Goal: Transaction & Acquisition: Purchase product/service

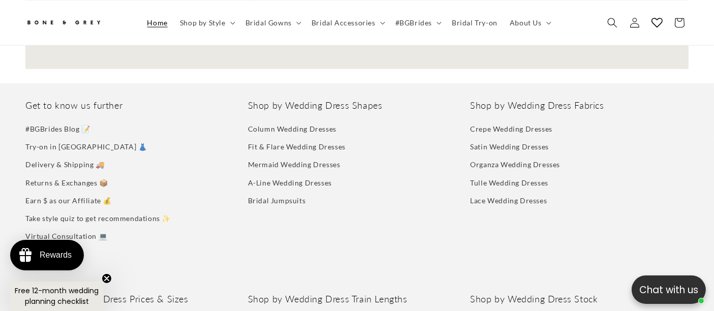
scroll to position [0, 1427]
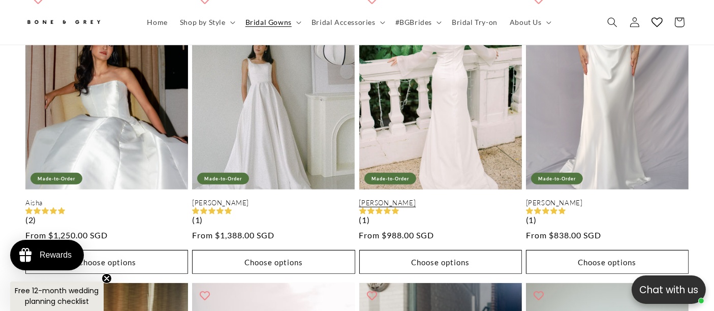
scroll to position [671, 0]
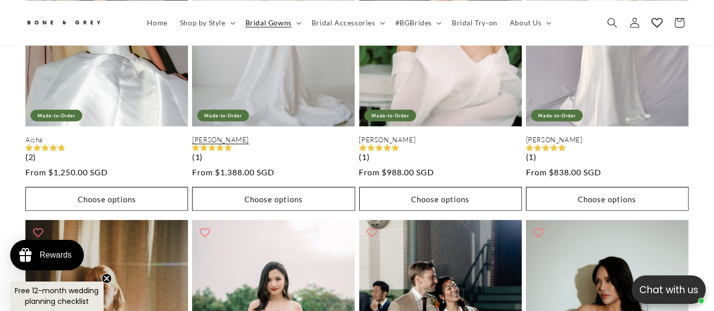
click at [312, 136] on link "[PERSON_NAME]" at bounding box center [273, 140] width 163 height 9
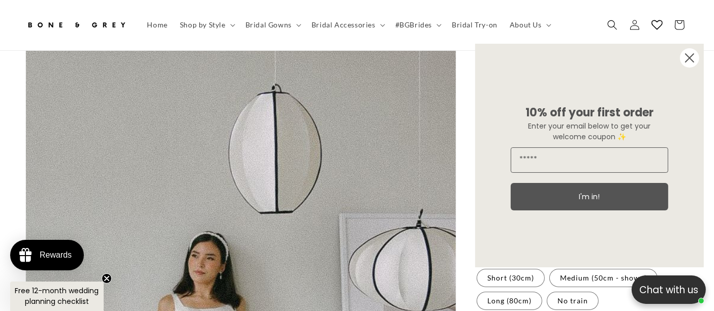
scroll to position [0, 479]
click at [690, 55] on circle "Close dialog" at bounding box center [689, 57] width 19 height 19
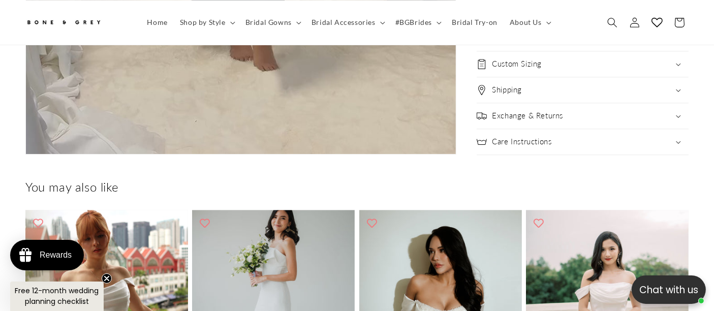
scroll to position [2816, 0]
